Goal: Task Accomplishment & Management: Complete application form

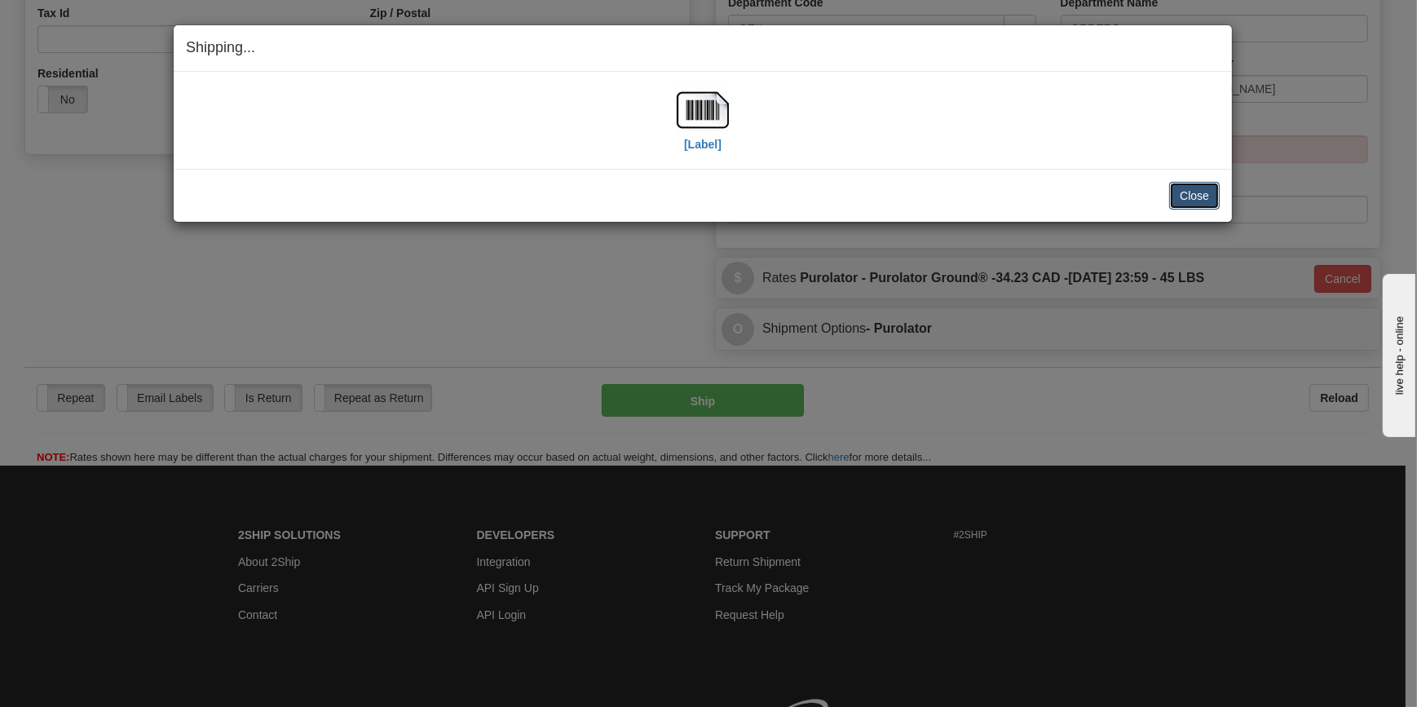
click at [1189, 205] on button "Close" at bounding box center [1194, 196] width 51 height 28
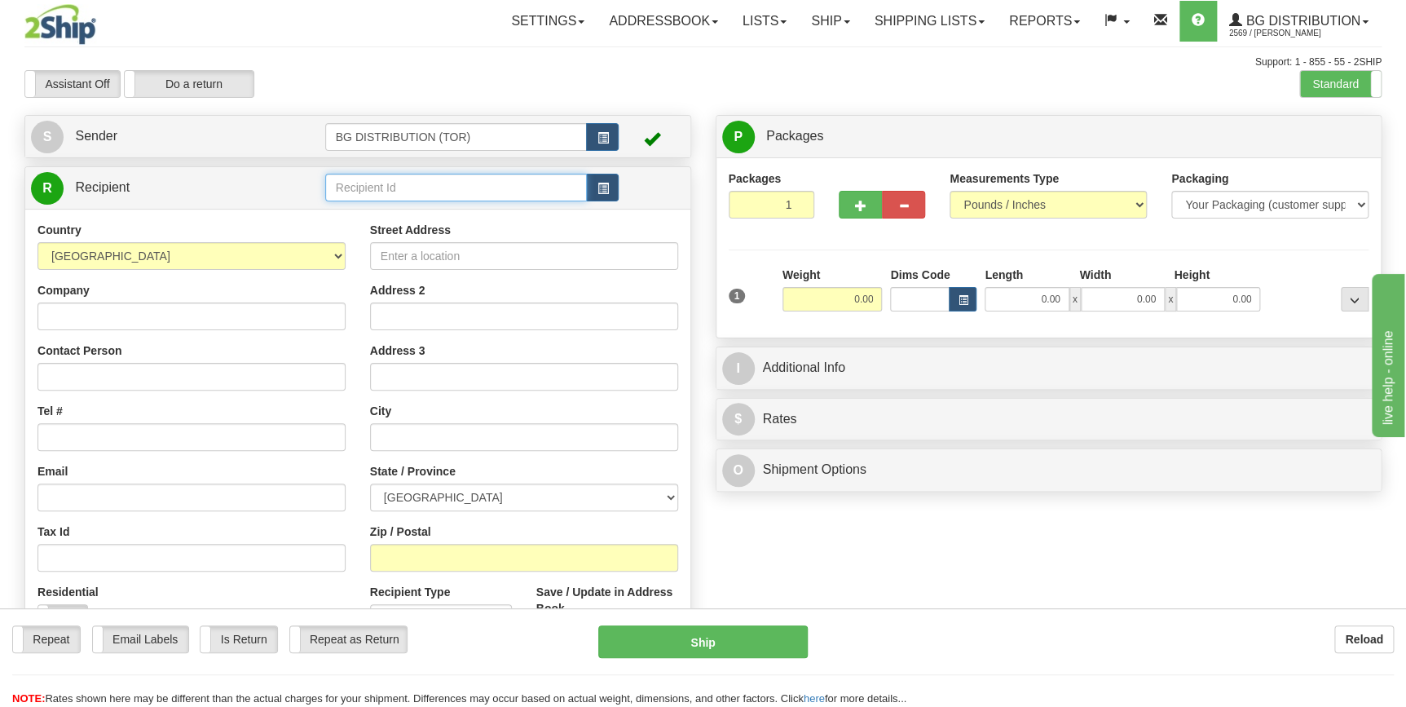
click at [409, 178] on input "text" at bounding box center [456, 188] width 262 height 28
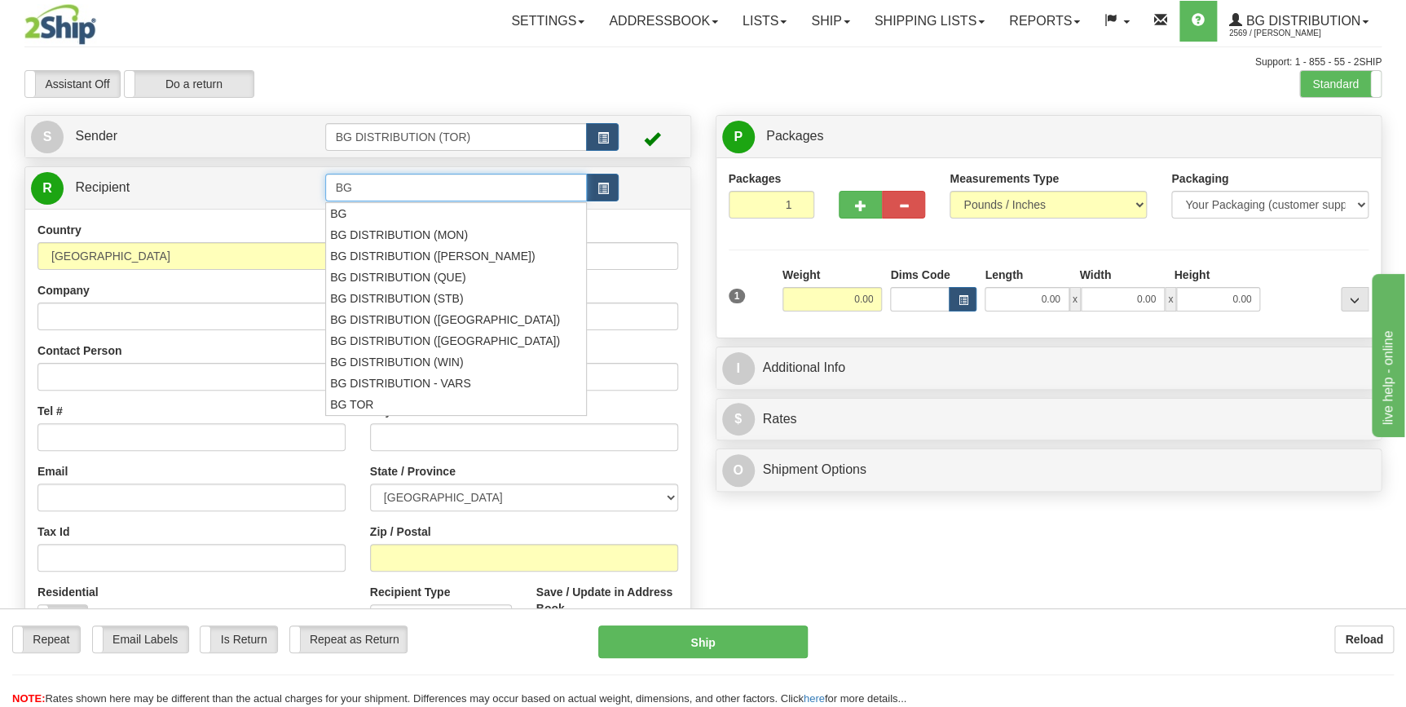
type input "BG"
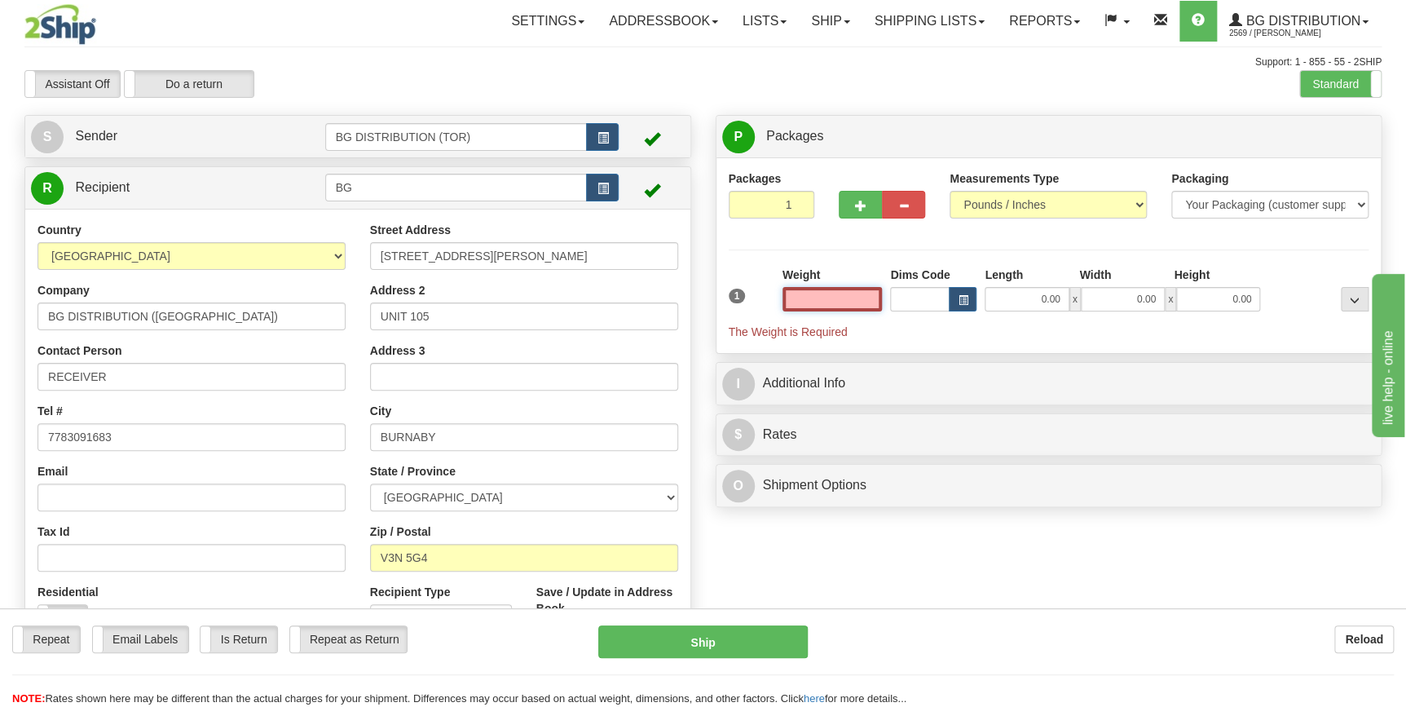
click at [846, 305] on input "text" at bounding box center [832, 299] width 100 height 24
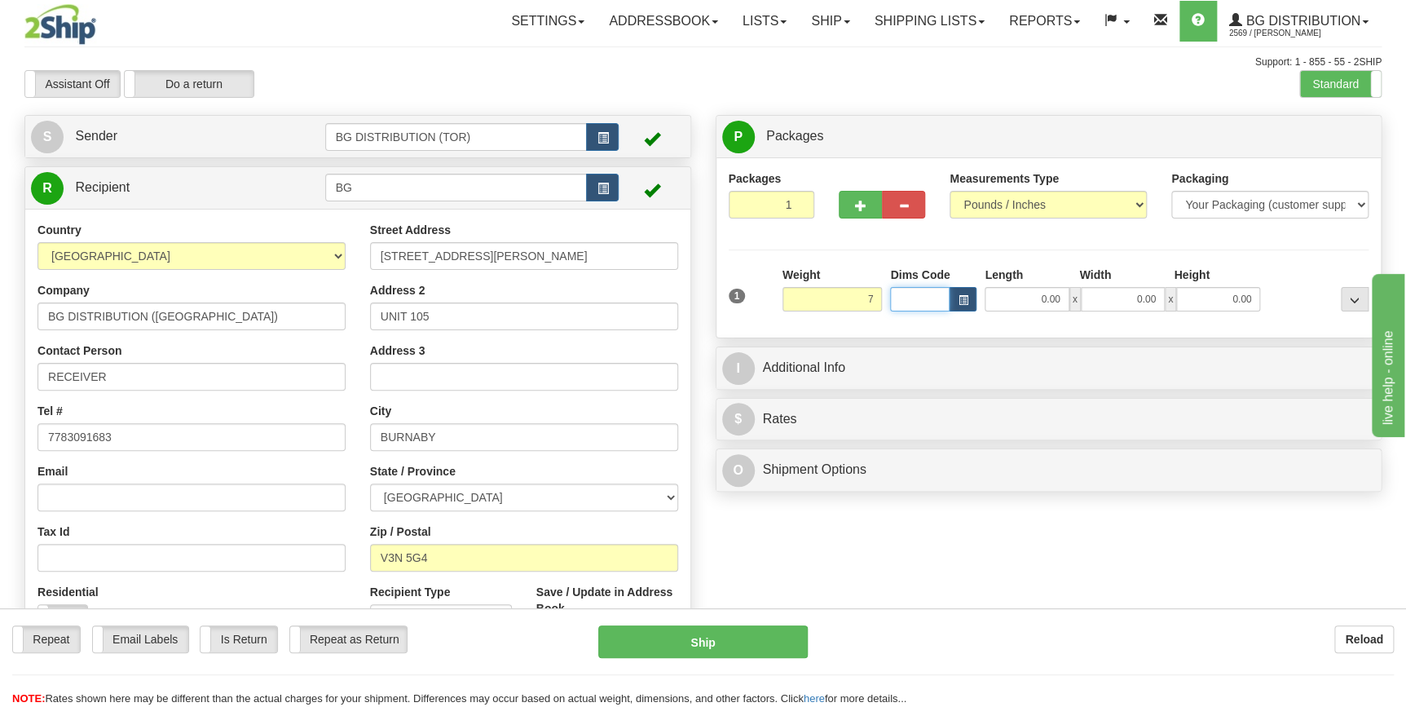
type input "7.00"
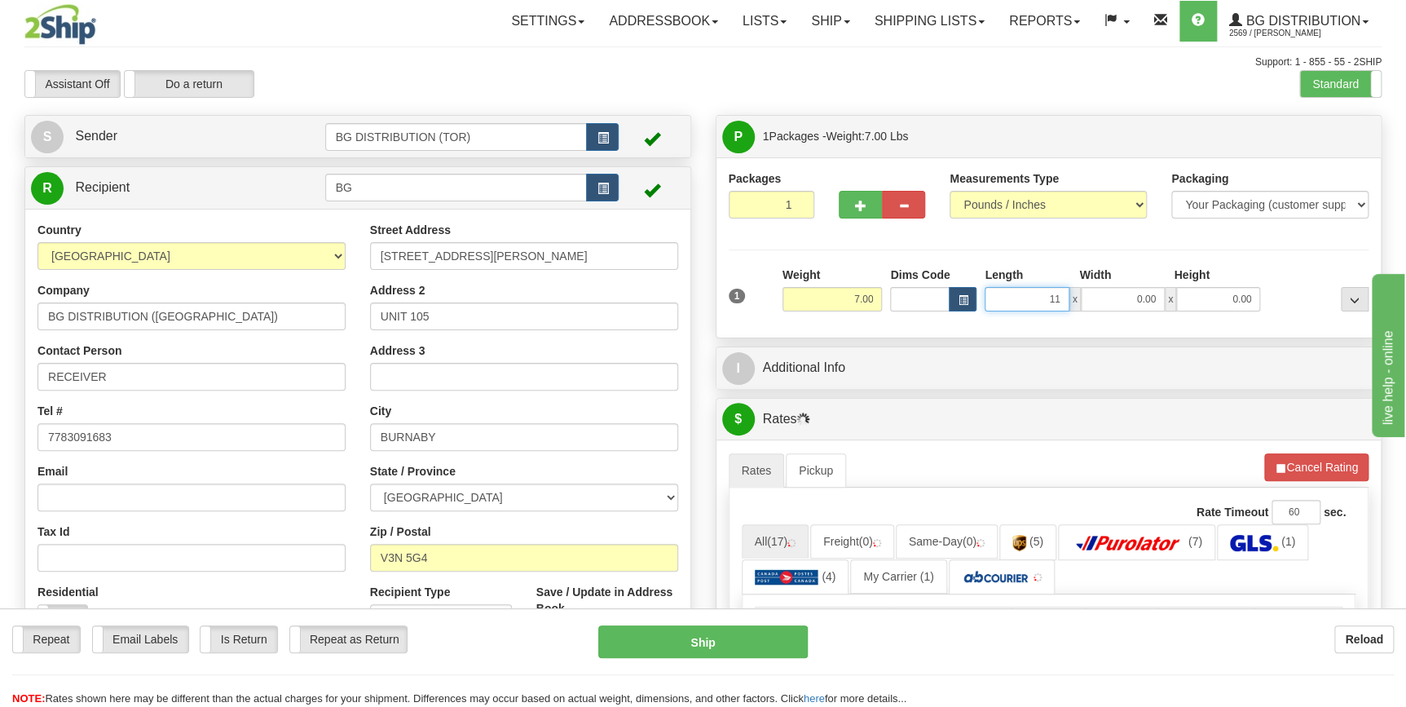
type input "11.00"
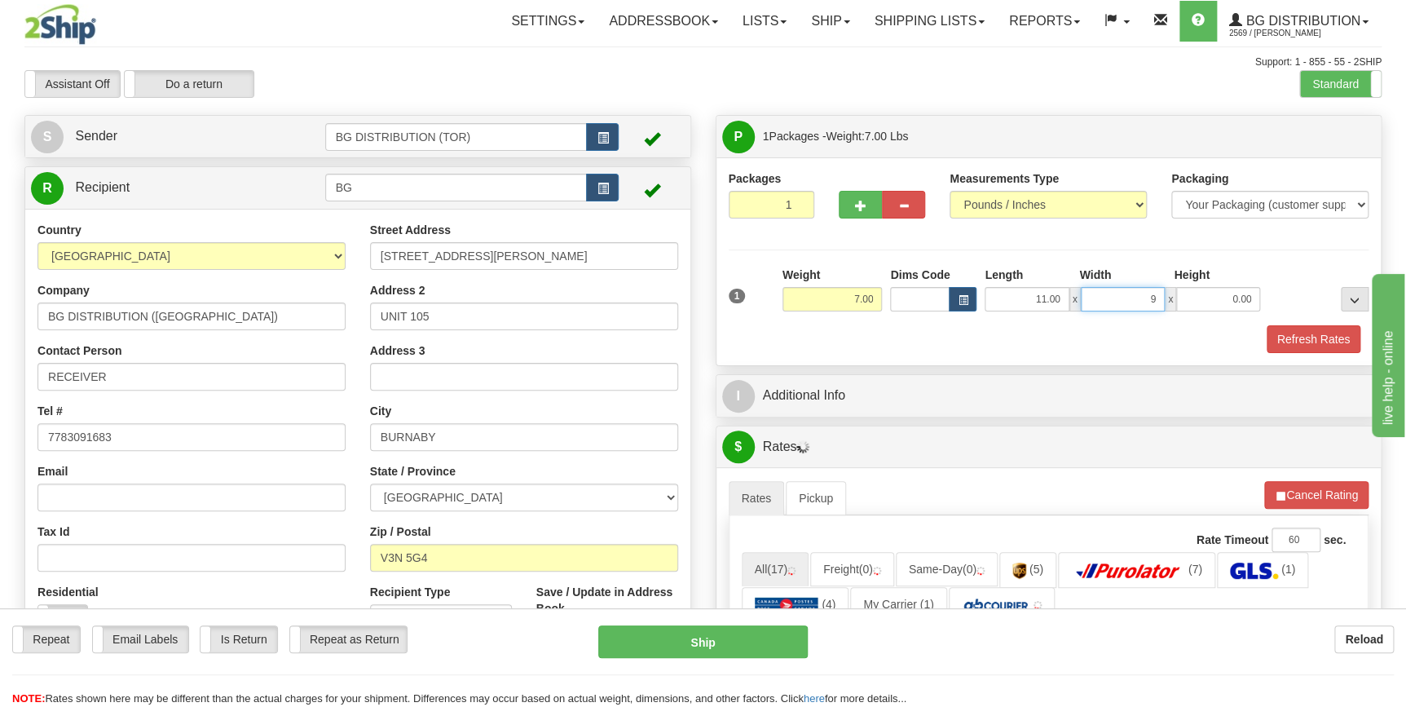
type input "9.00"
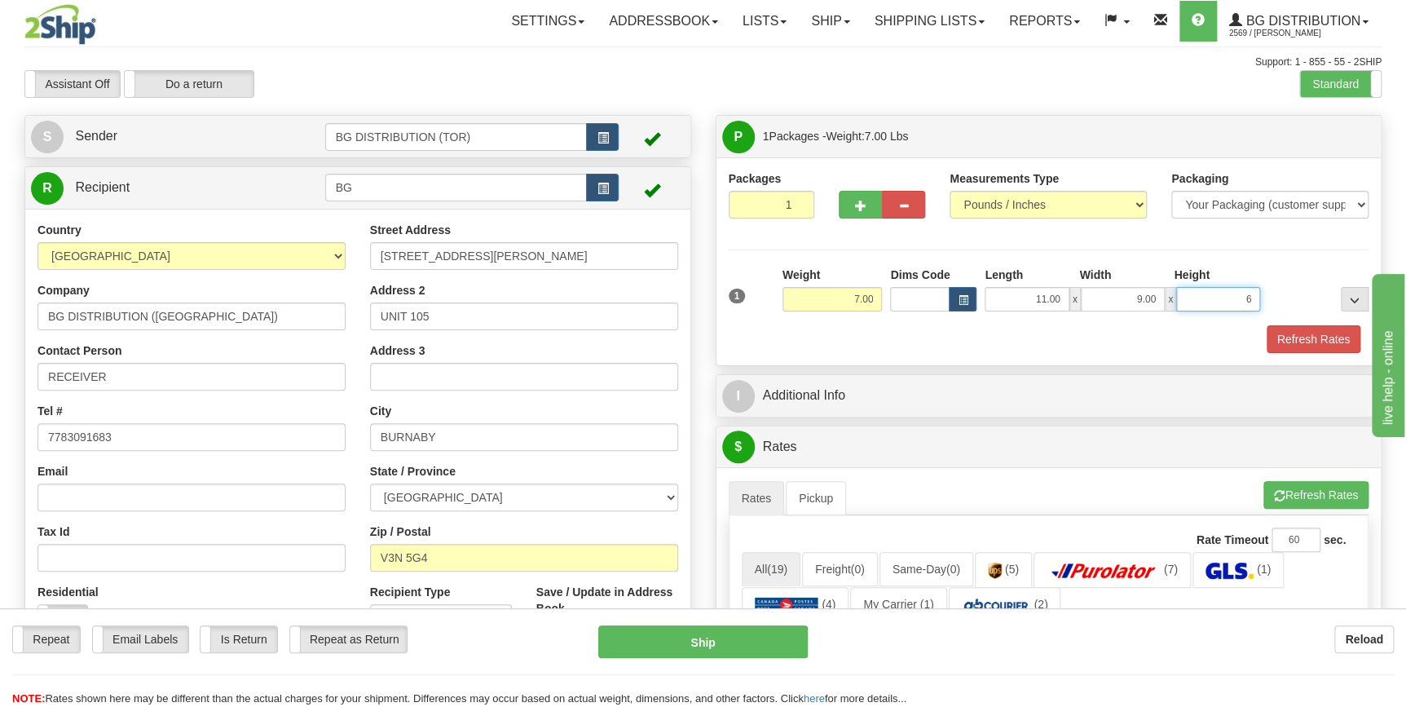
type input "6.00"
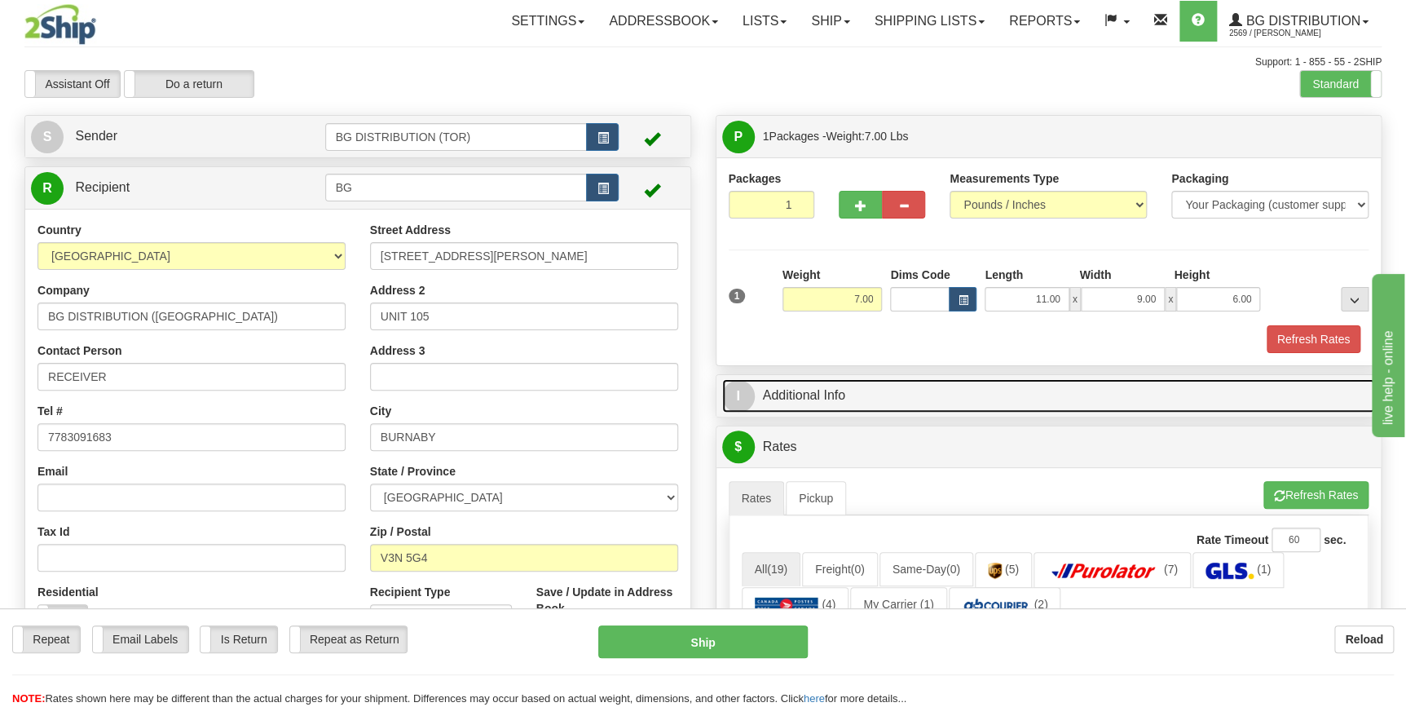
click at [866, 394] on link "I Additional Info" at bounding box center [1049, 395] width 654 height 33
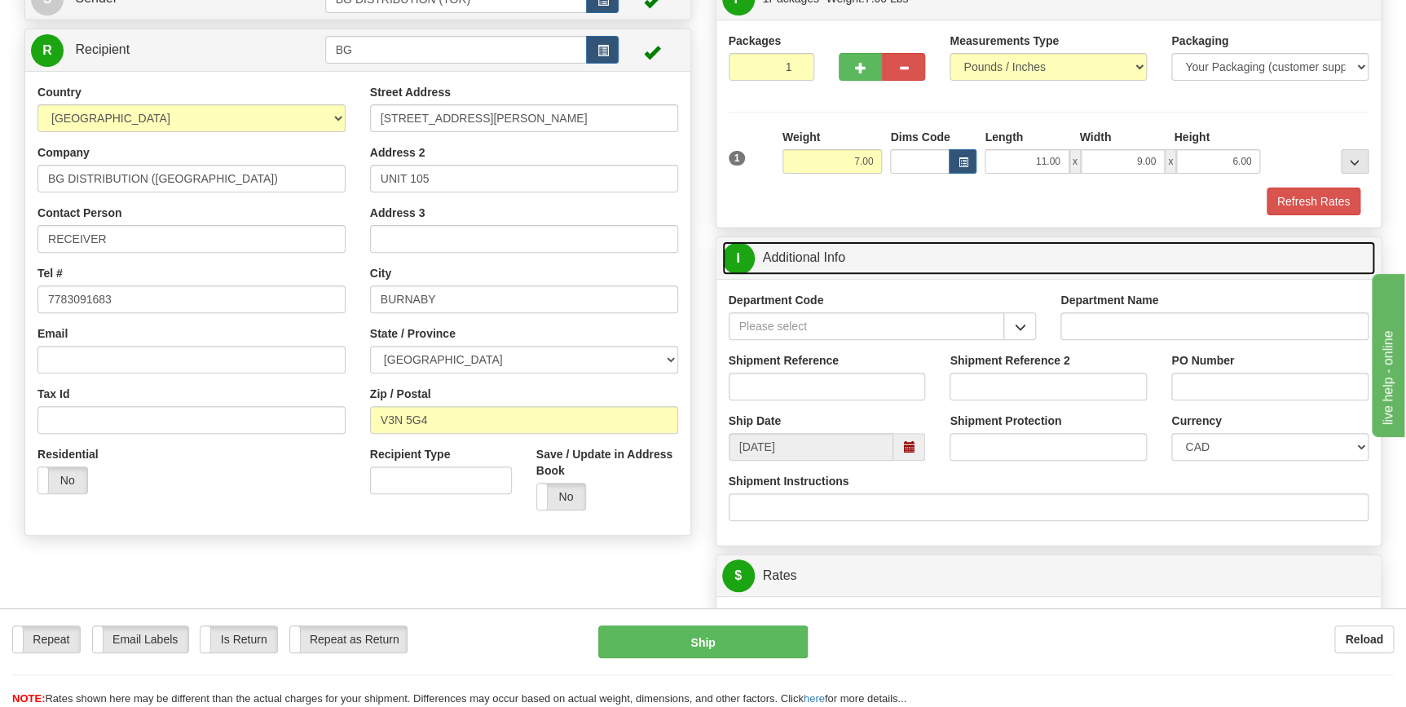
scroll to position [148, 0]
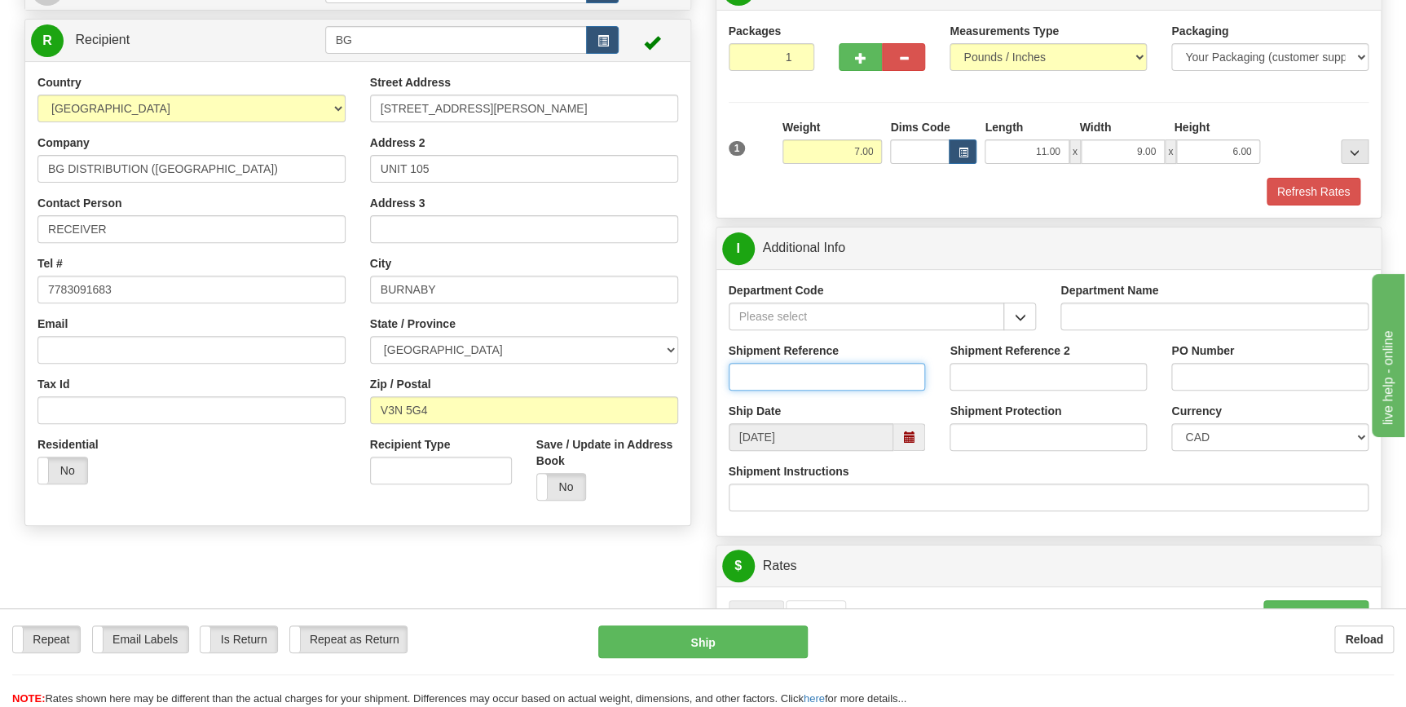
click at [781, 378] on input "Shipment Reference" at bounding box center [827, 377] width 197 height 28
type input "164806-00"
click at [1195, 367] on input "PO Number" at bounding box center [1269, 377] width 197 height 28
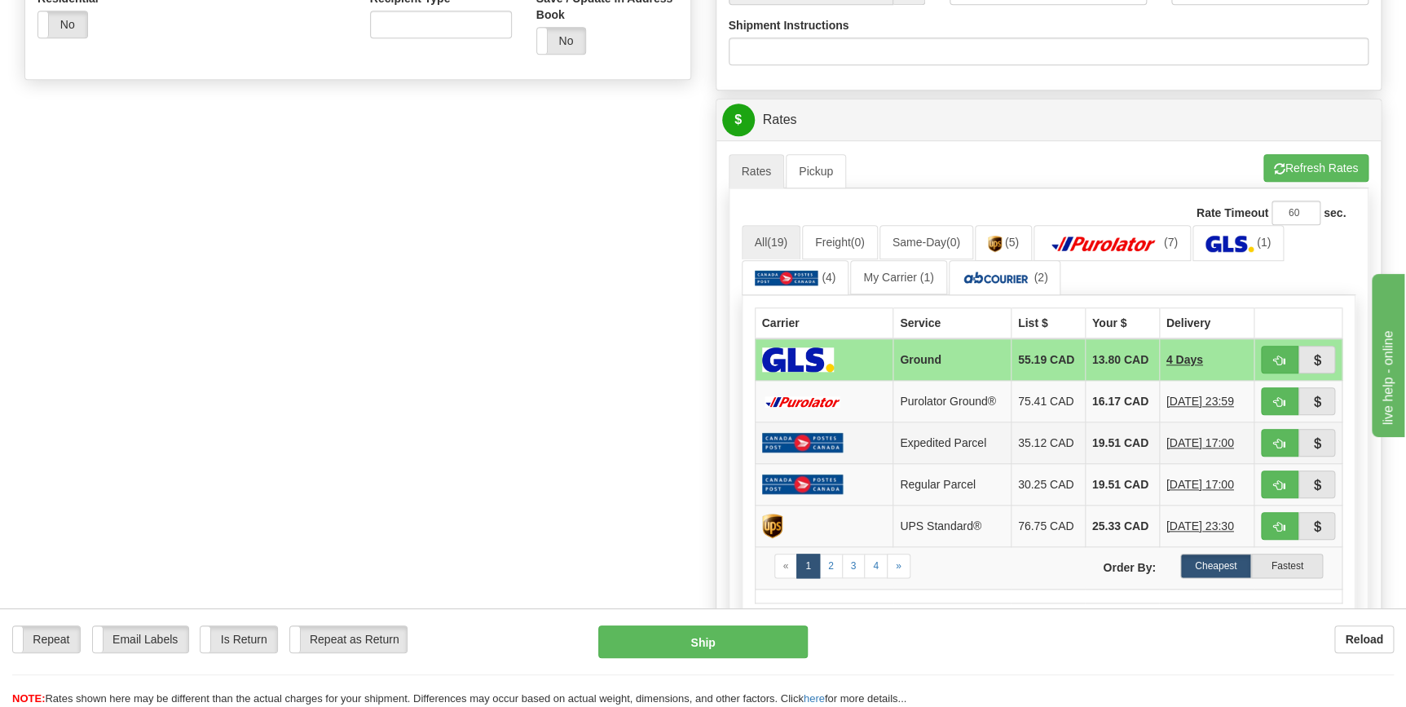
scroll to position [741, 0]
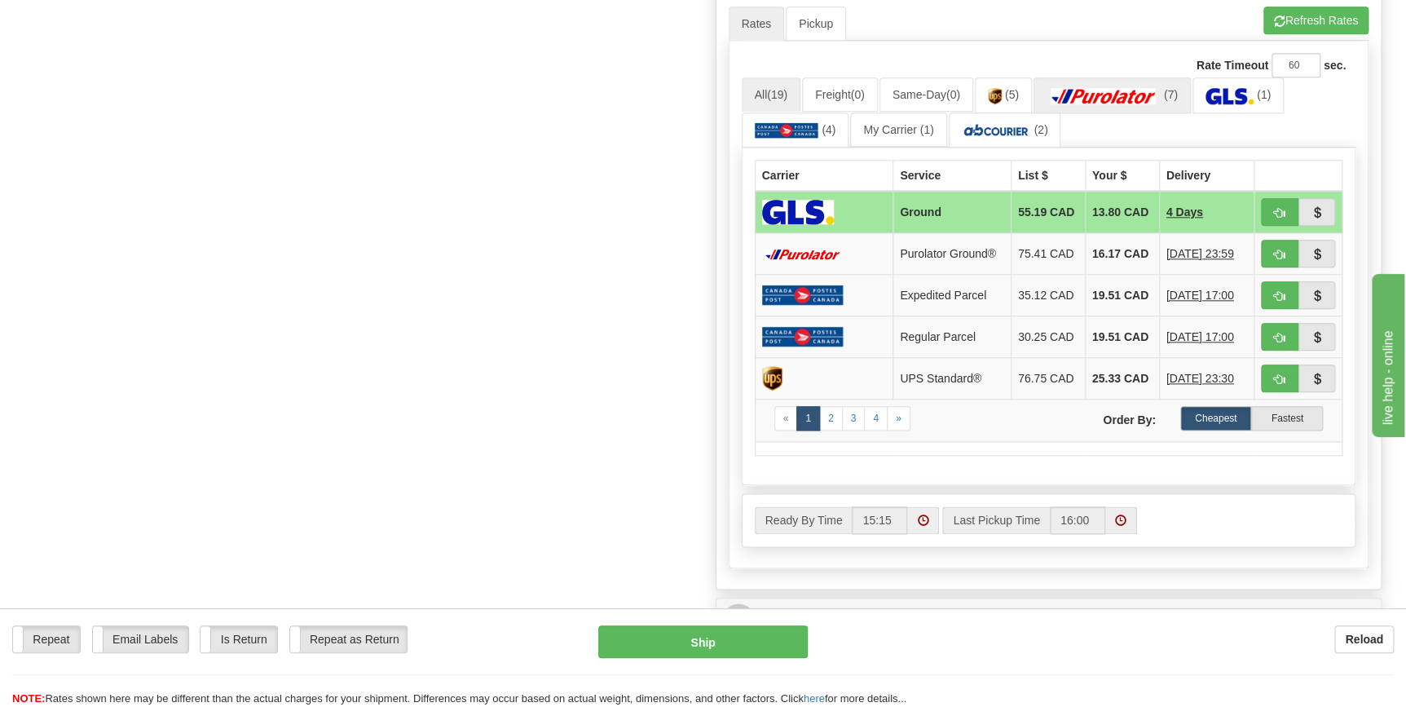
type input "164806-00"
click at [1136, 97] on img at bounding box center [1104, 96] width 114 height 16
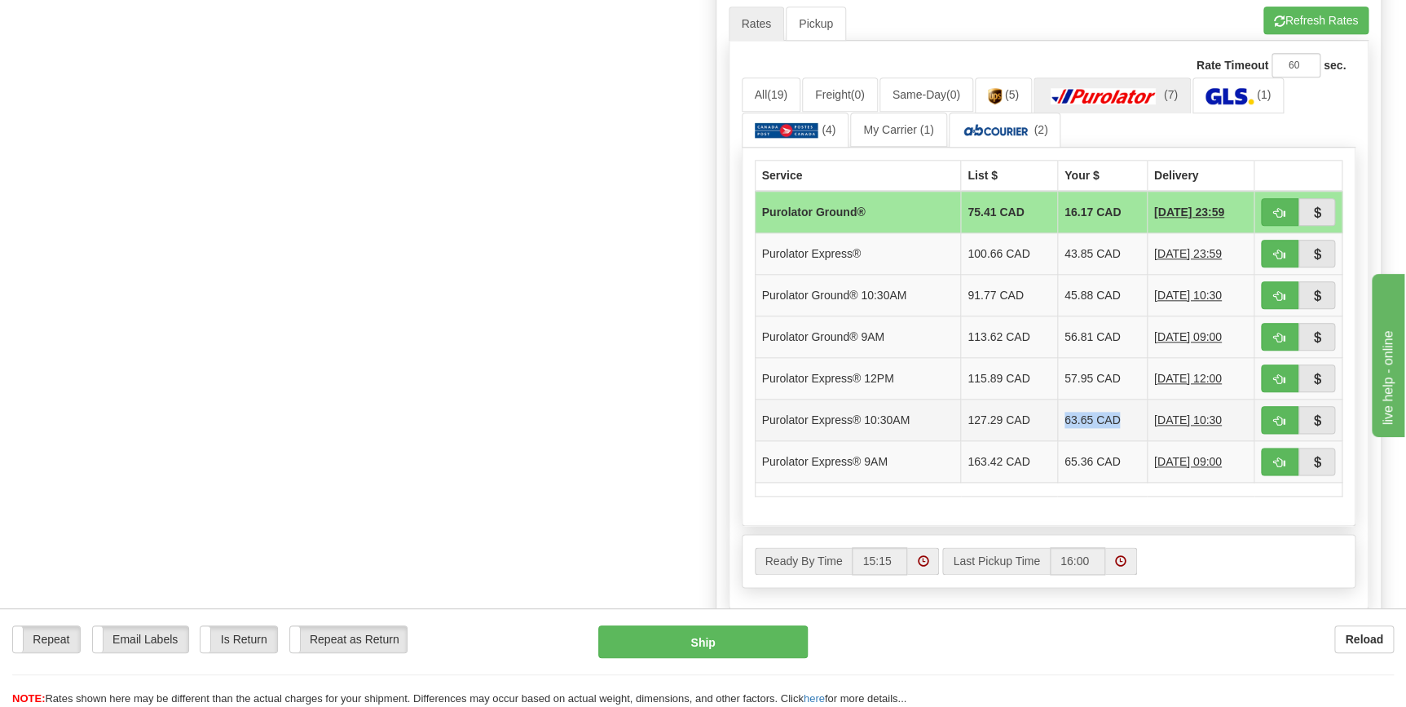
drag, startPoint x: 1117, startPoint y: 414, endPoint x: 1044, endPoint y: 412, distance: 72.6
click at [1057, 412] on td "63.65 CAD" at bounding box center [1102, 420] width 90 height 42
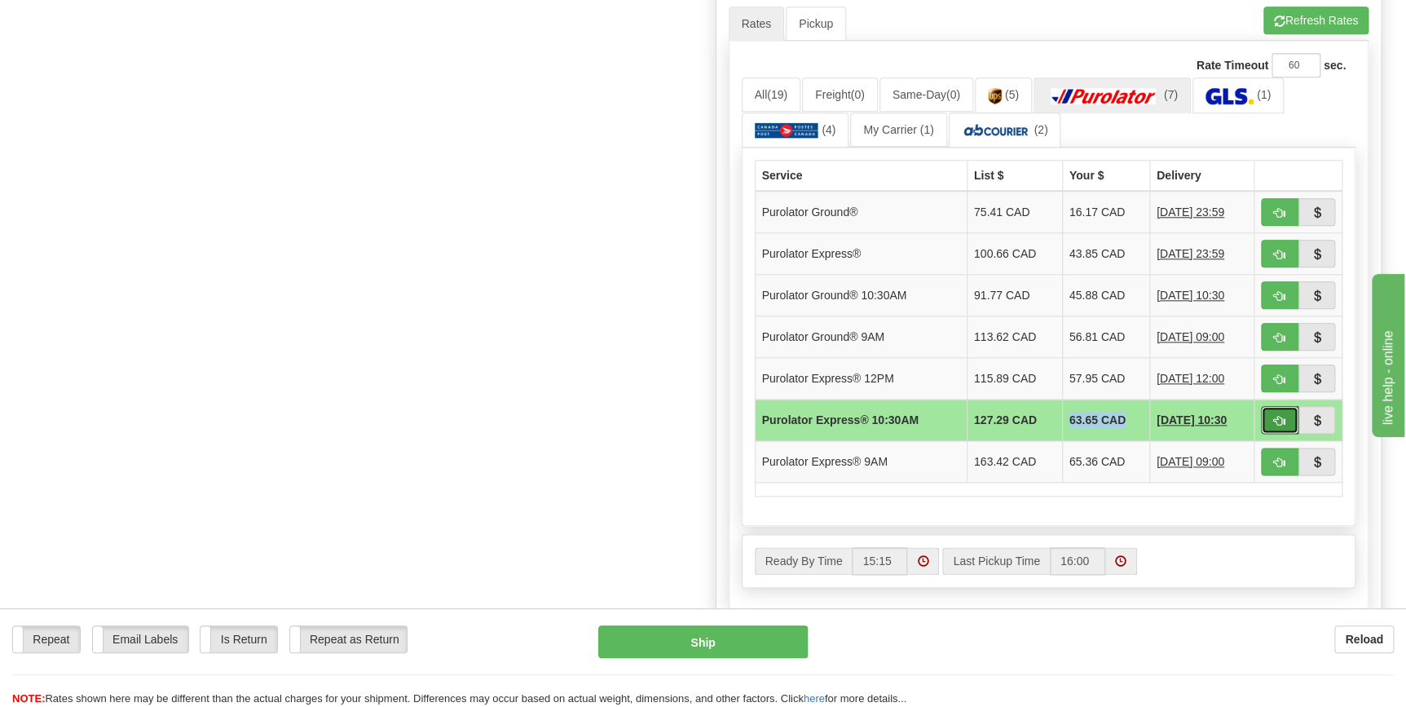
click at [1276, 418] on span "button" at bounding box center [1279, 421] width 11 height 11
type input "201"
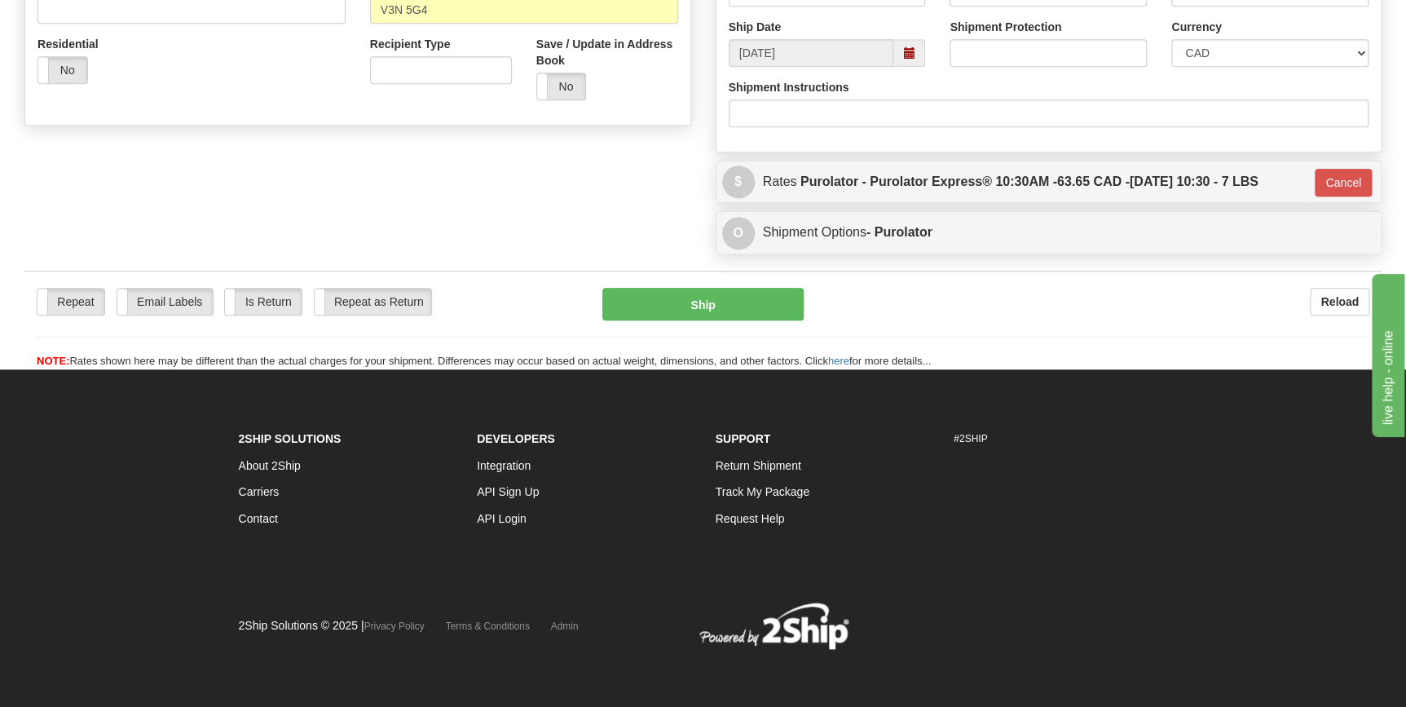
scroll to position [547, 0]
click at [755, 311] on button "Ship" at bounding box center [702, 305] width 201 height 33
click at [732, 301] on button "Ship" at bounding box center [702, 305] width 201 height 33
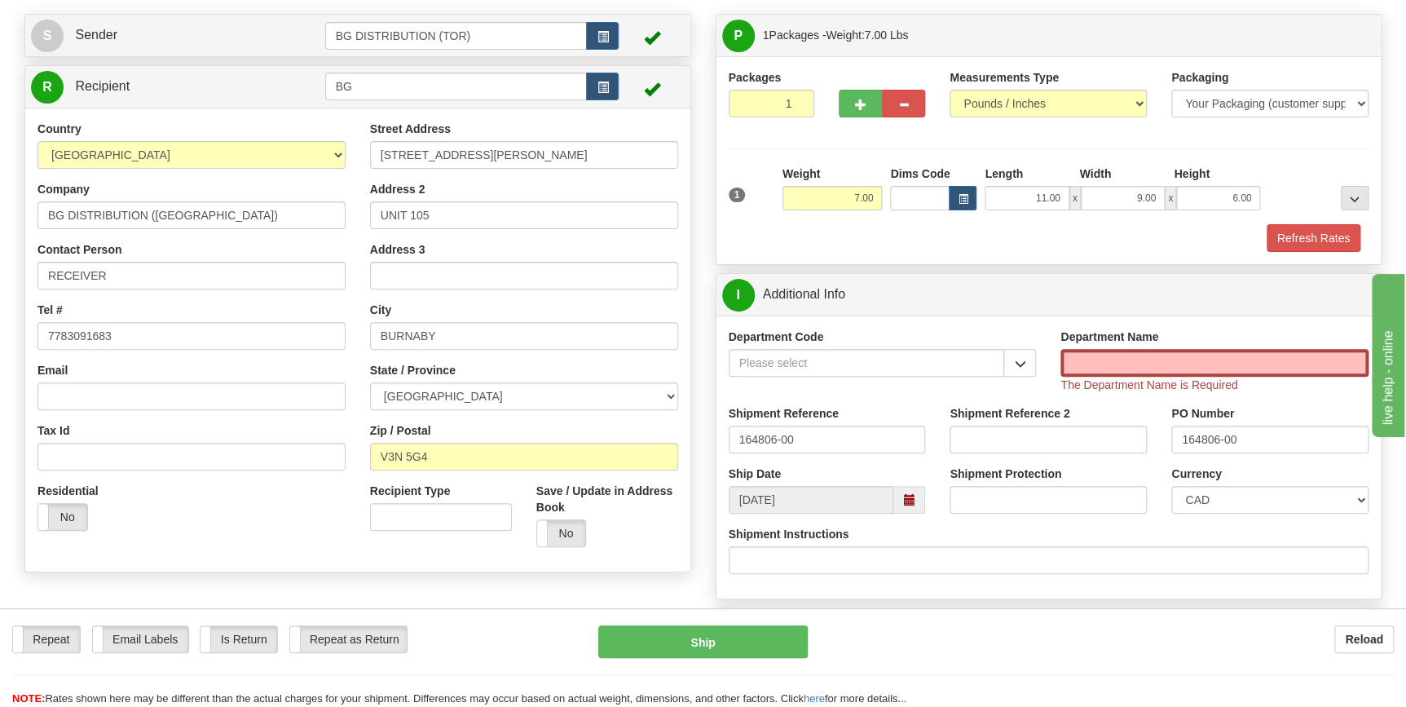
scroll to position [251, 0]
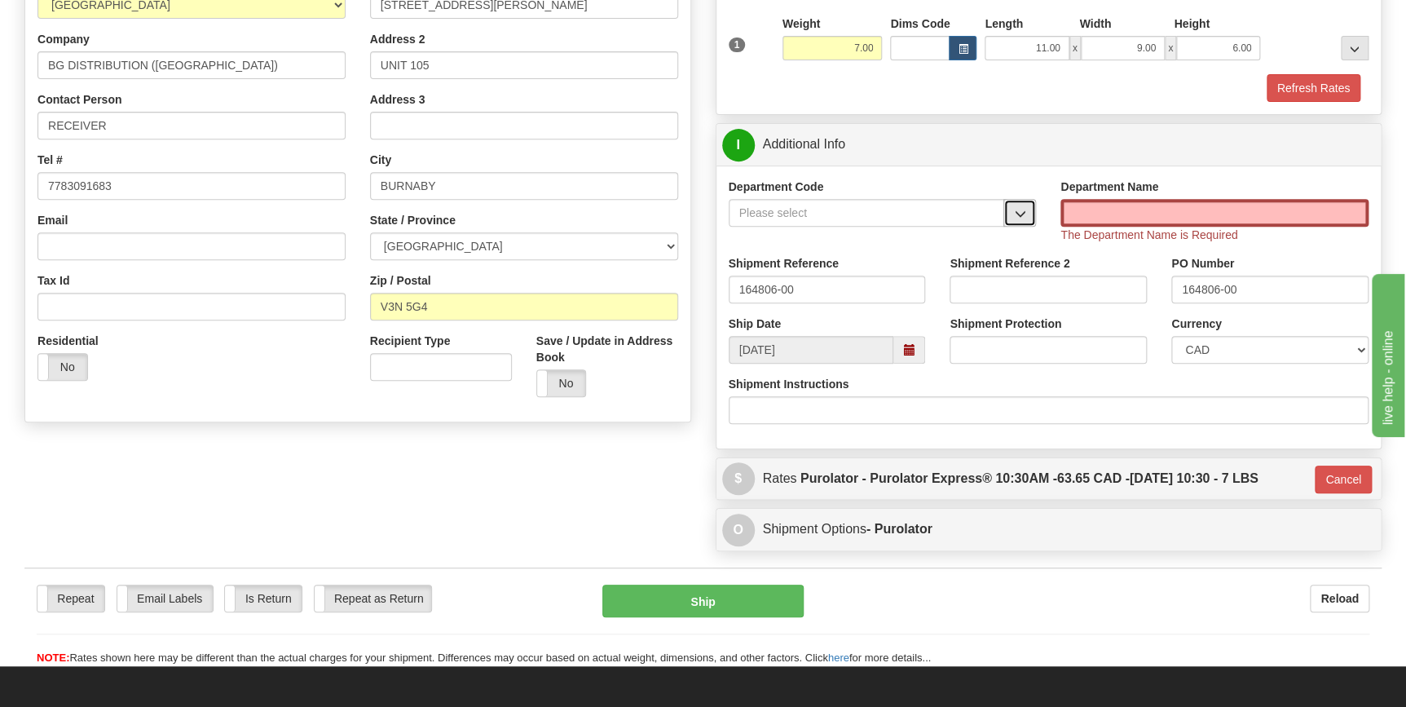
click at [1016, 215] on span "button" at bounding box center [1019, 214] width 11 height 11
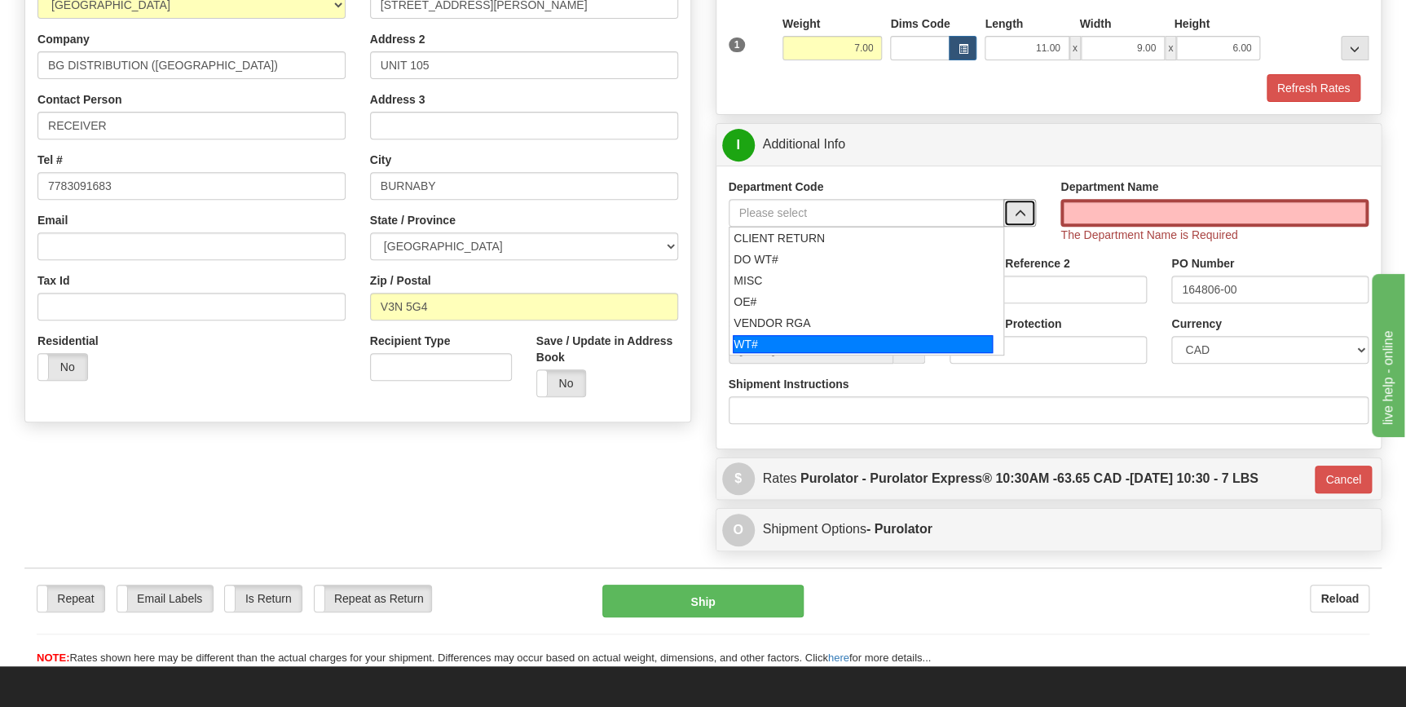
click at [876, 335] on div "WT#" at bounding box center [863, 344] width 260 height 18
type input "WT#"
type input "WAREHOUSE TRANSFERS"
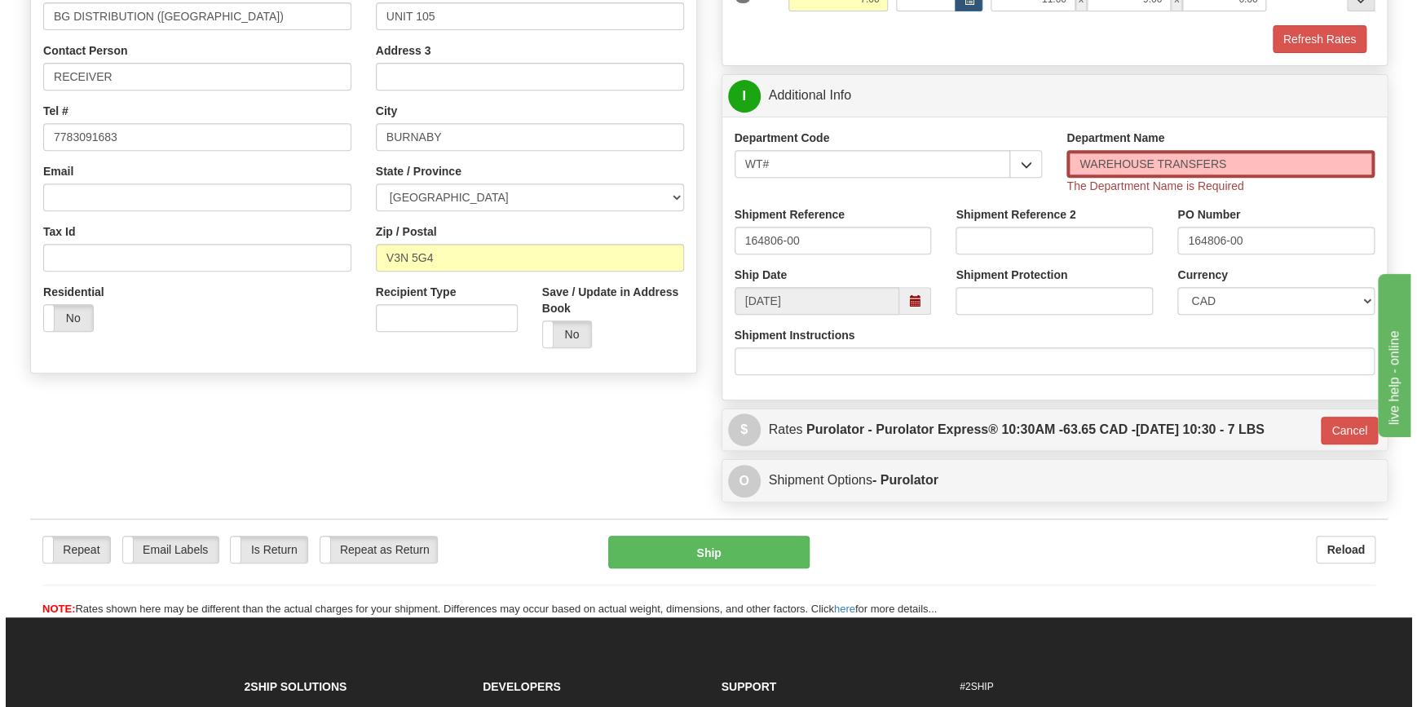
scroll to position [399, 0]
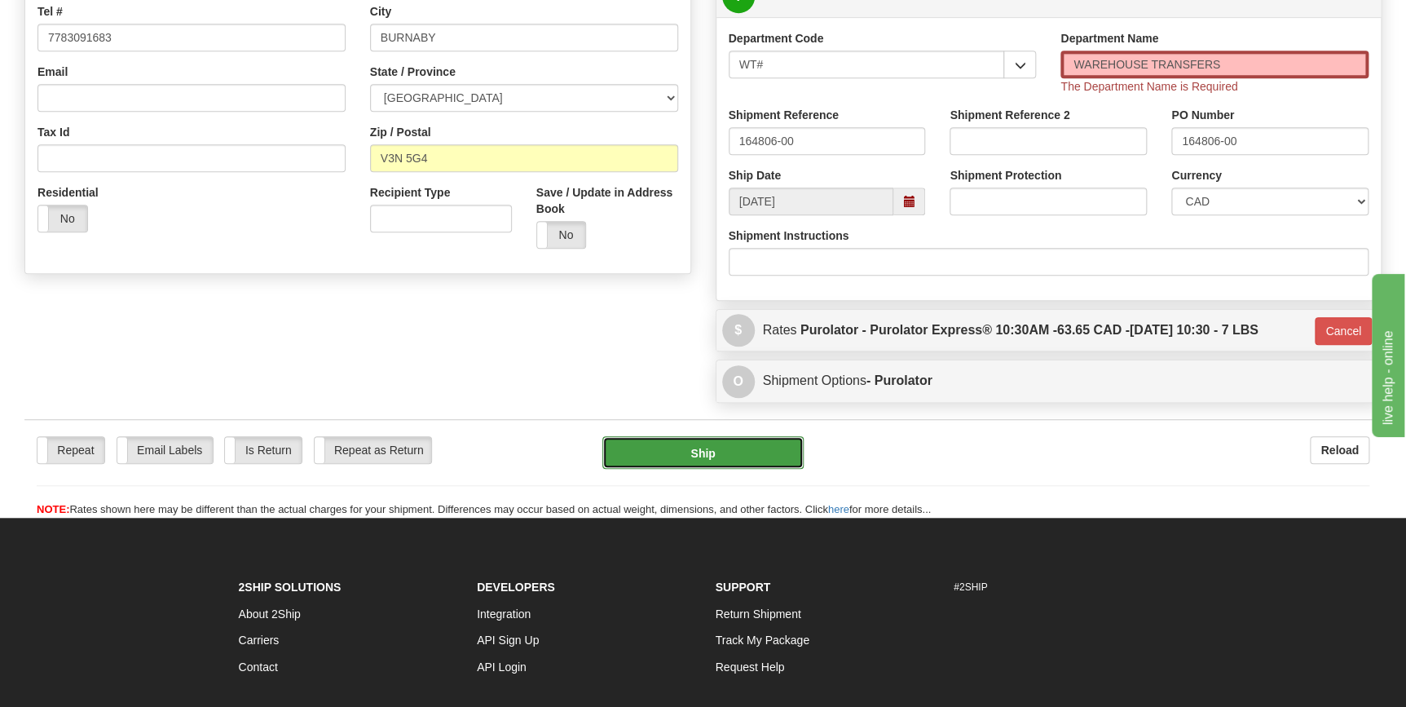
click at [734, 455] on button "Ship" at bounding box center [702, 452] width 201 height 33
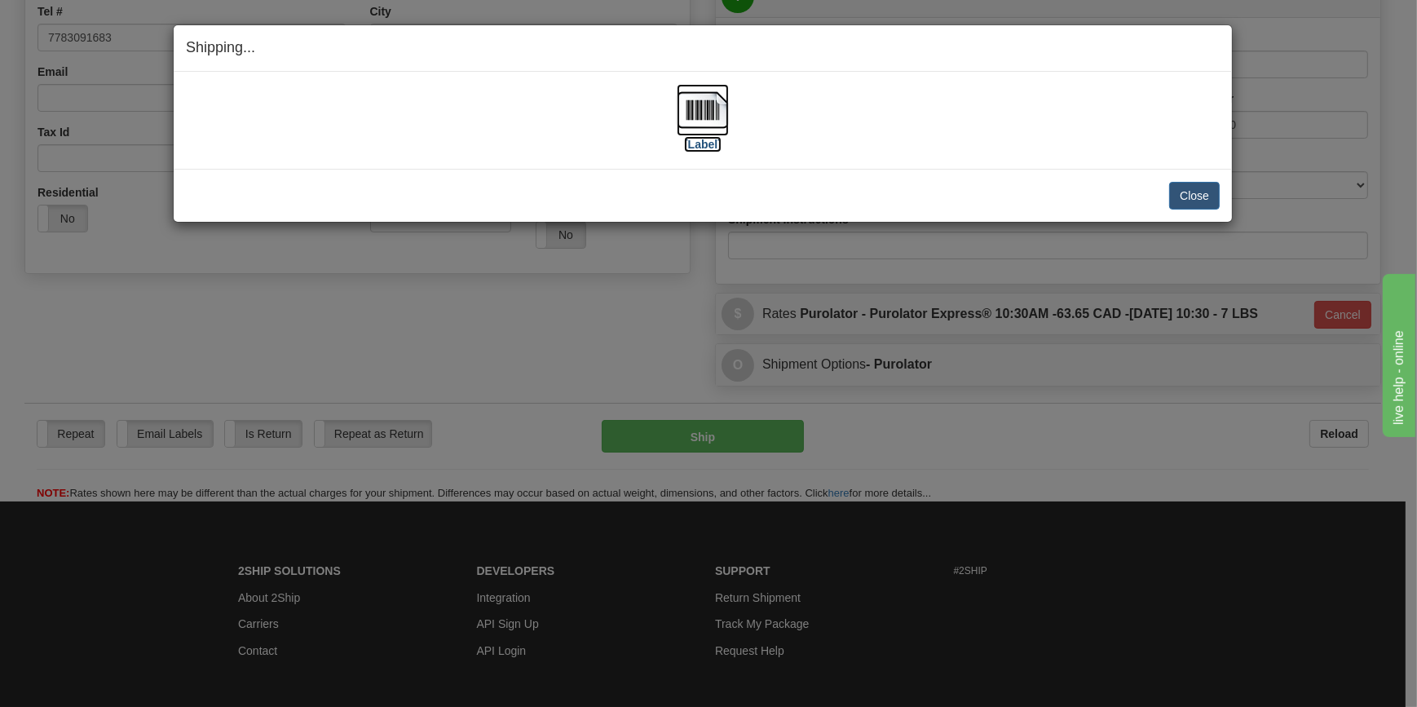
click at [708, 124] on img at bounding box center [702, 110] width 52 height 52
